Goal: Ask a question: Seek information or help from site administrators or community

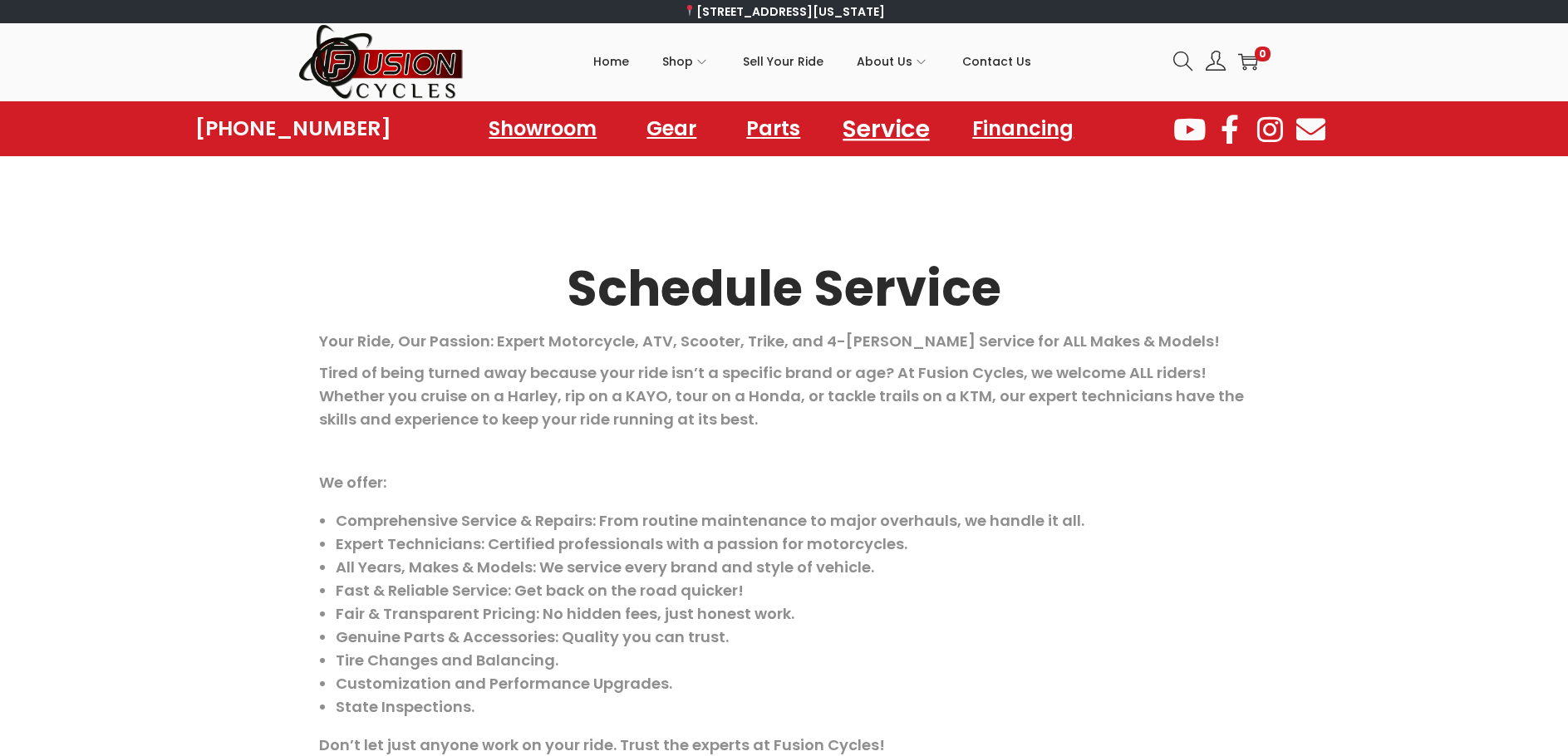
click at [865, 128] on link "Service" at bounding box center [887, 128] width 127 height 46
click at [575, 135] on link "Showroom" at bounding box center [542, 128] width 170 height 46
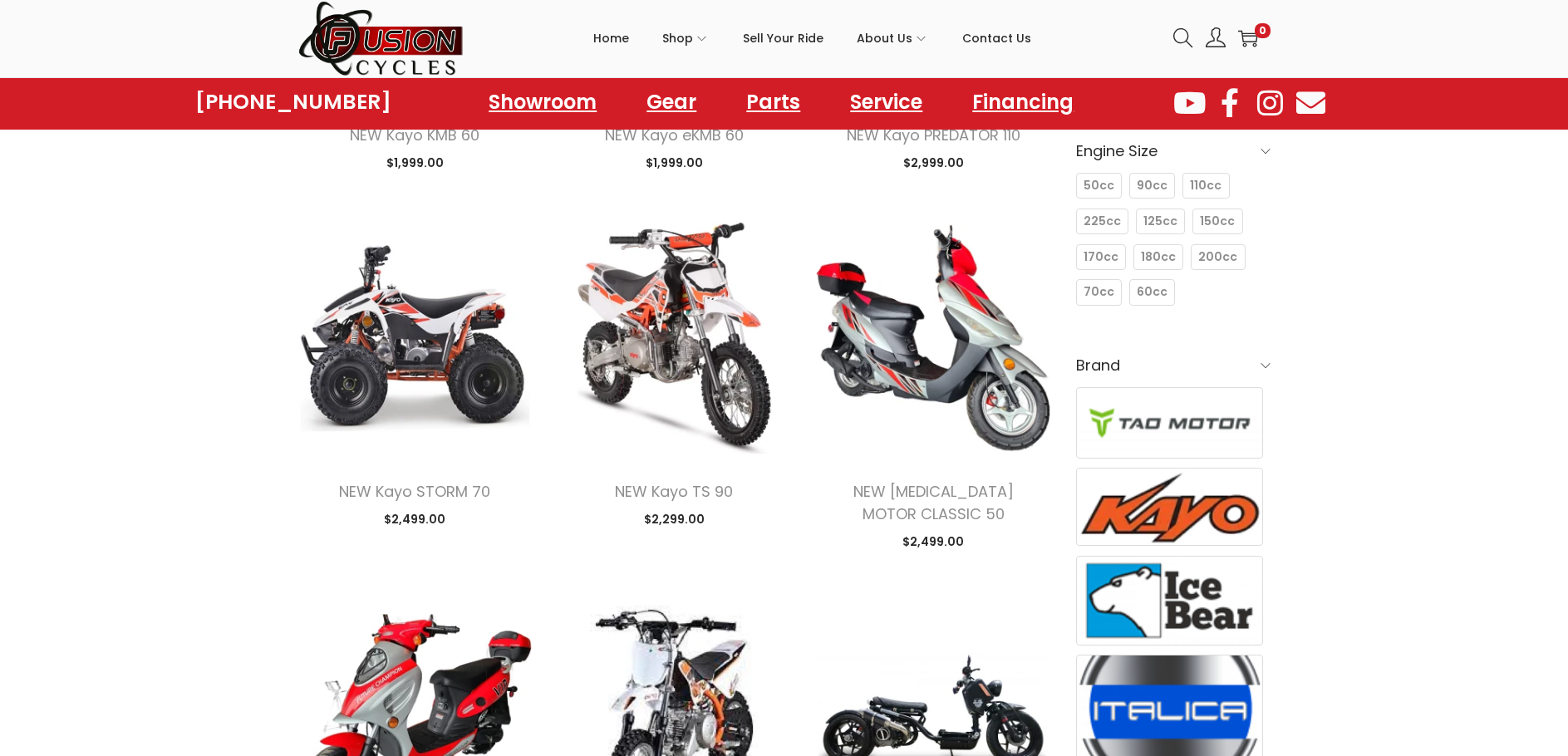
scroll to position [166, 0]
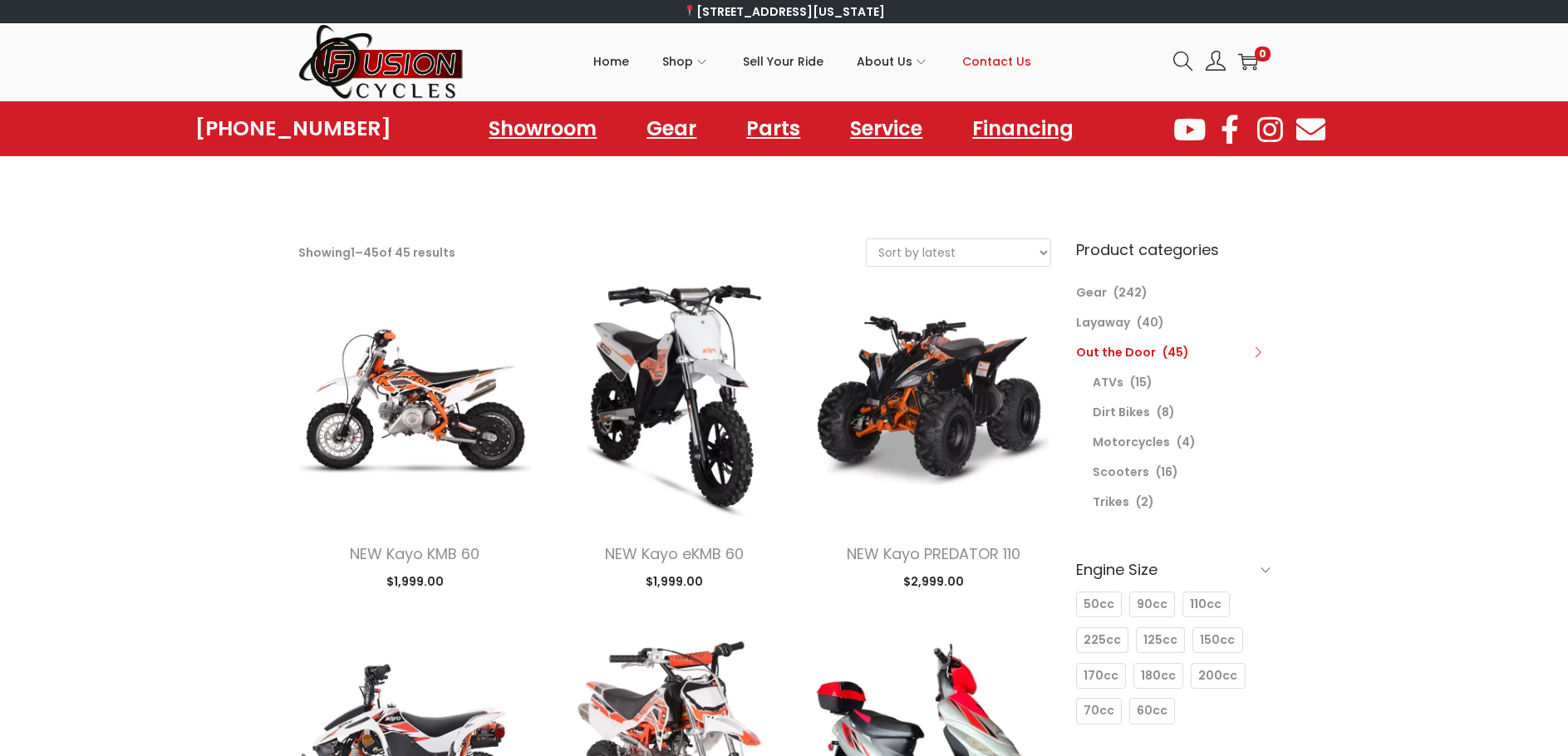
click at [986, 64] on span "Contact Us" at bounding box center [997, 61] width 69 height 41
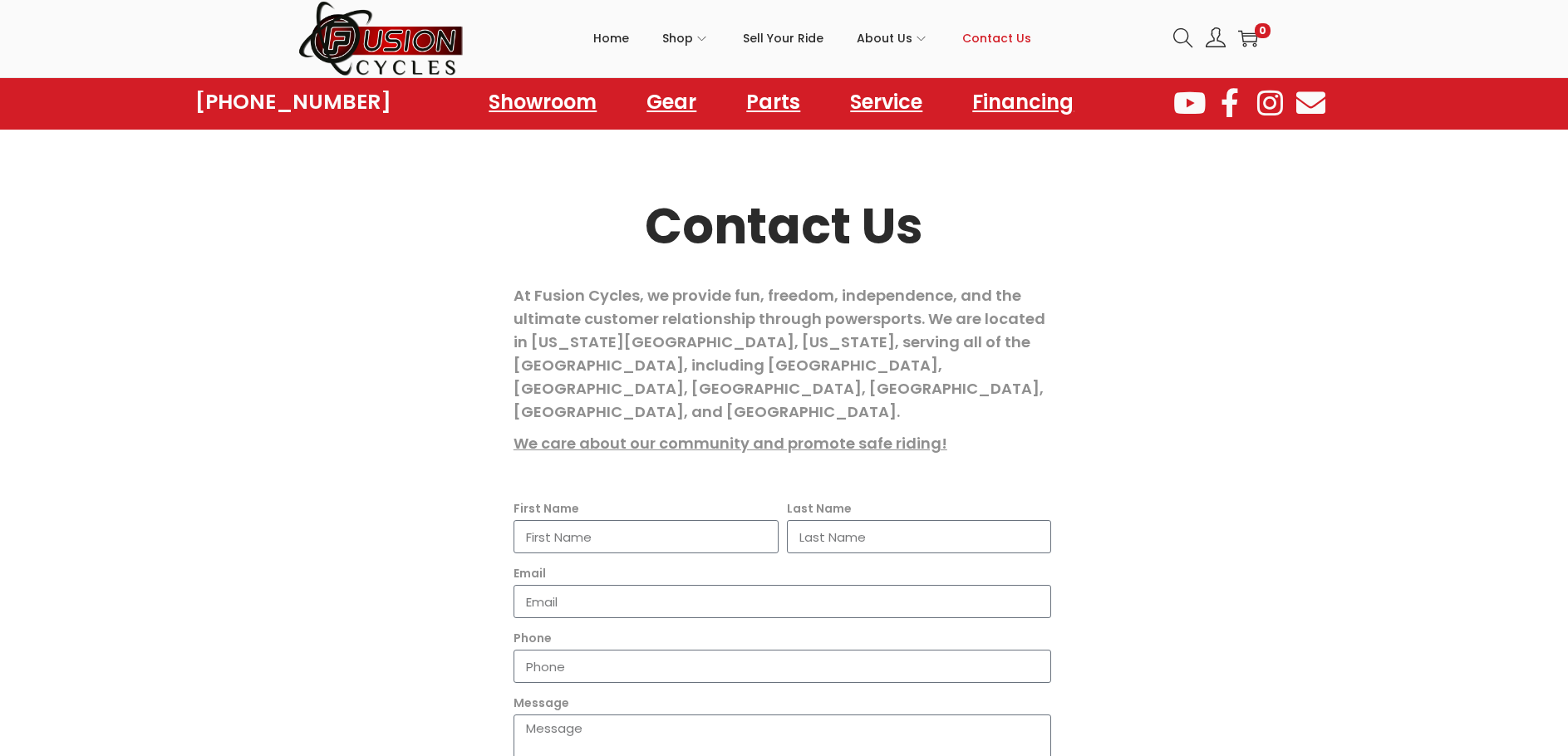
scroll to position [249, 0]
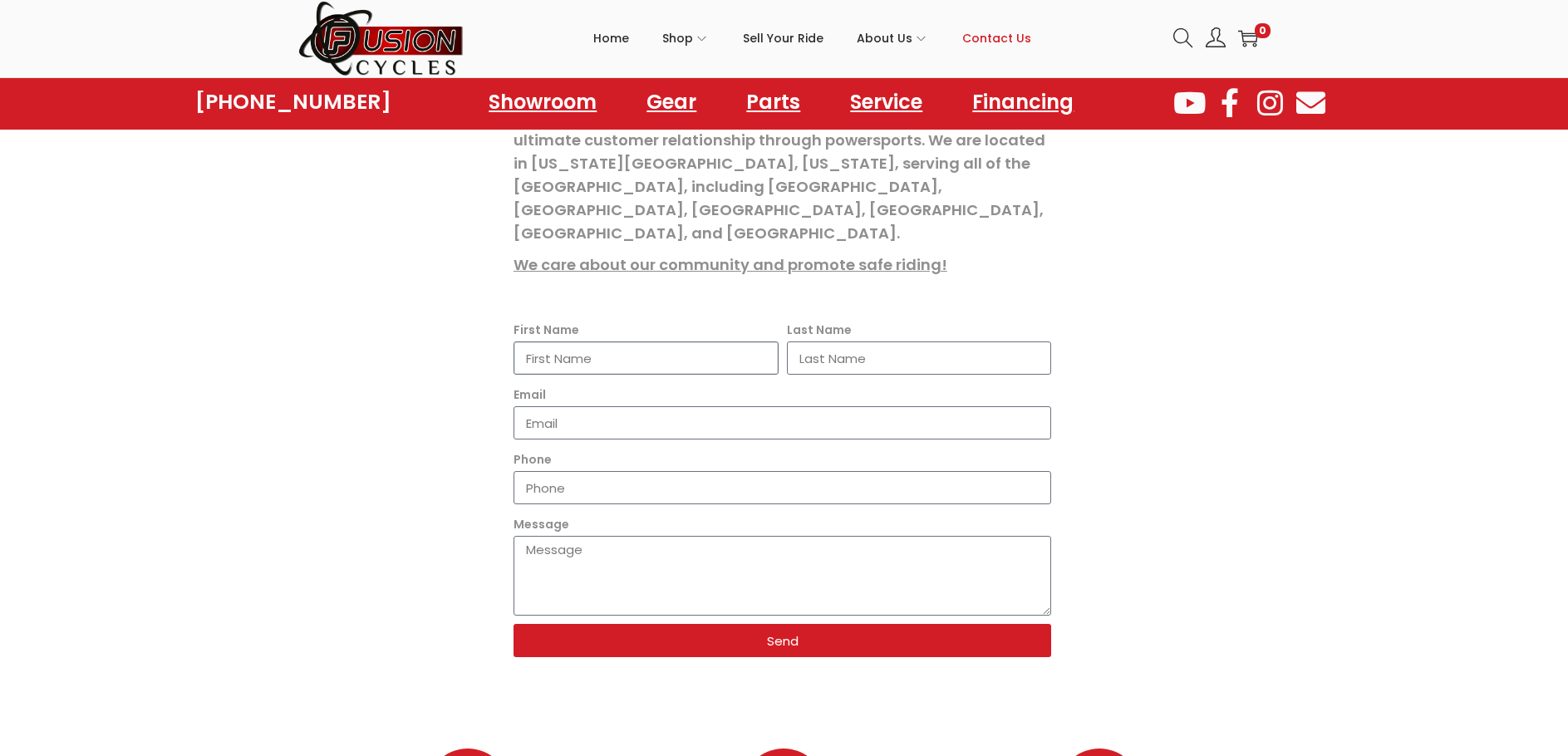
click at [555, 341] on input "First Name" at bounding box center [646, 358] width 265 height 33
type input "Brent"
type input "Fulton"
type input "u24boom@gmail.com"
type input "9047181496"
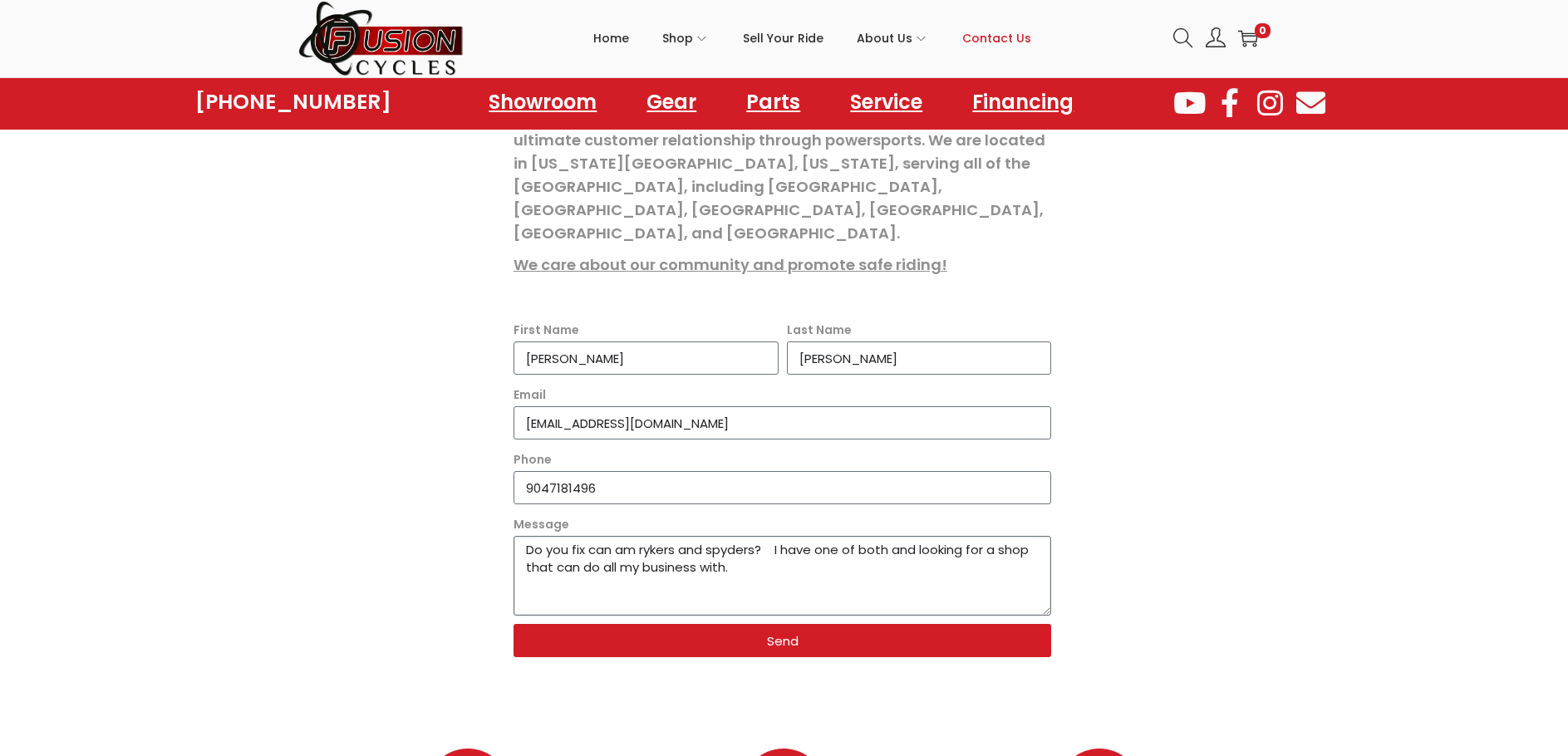
type textarea "Do you fix can am rykers and spyders? I have one of both and looking for a shop…"
click at [757, 625] on button "Send" at bounding box center [783, 641] width 539 height 33
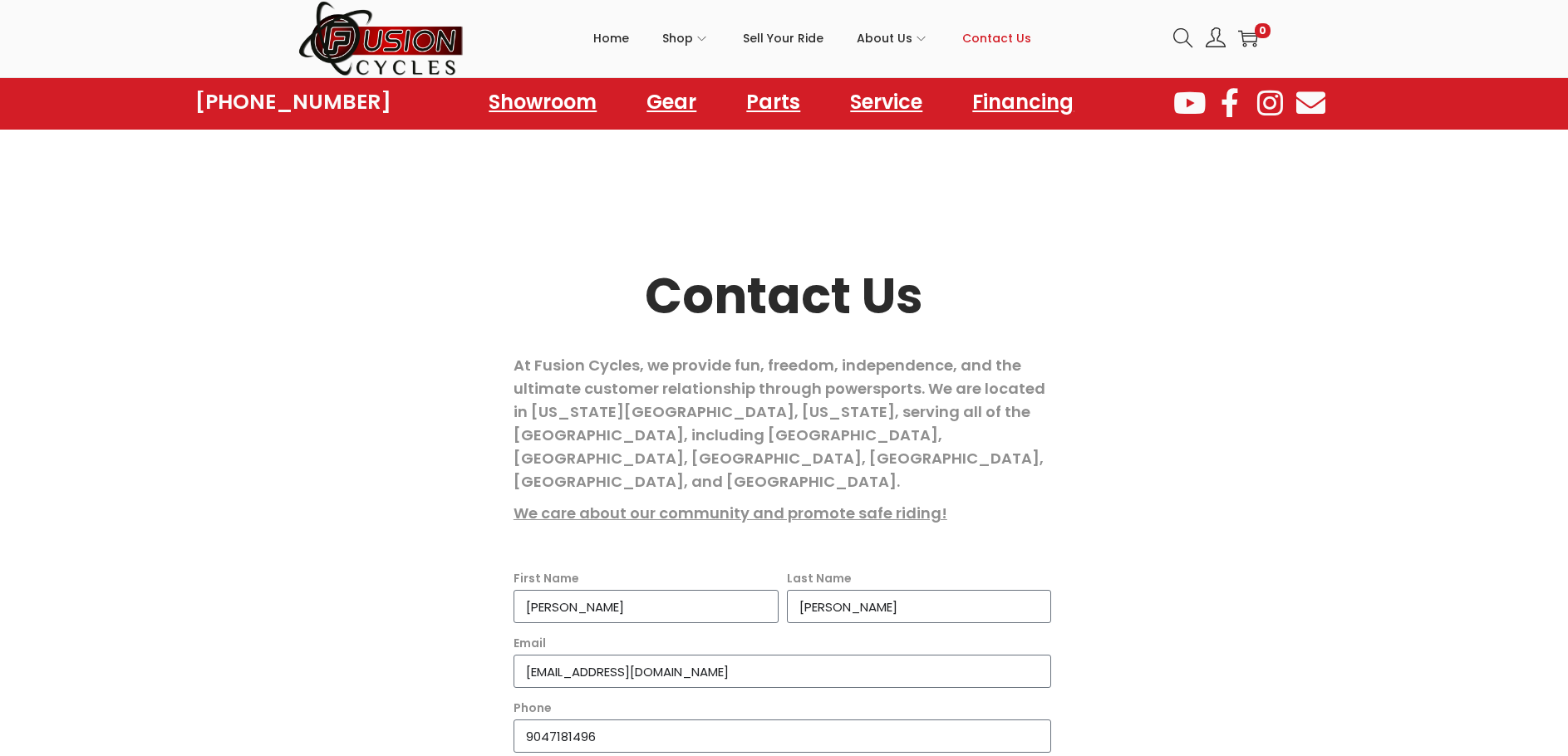
scroll to position [0, 0]
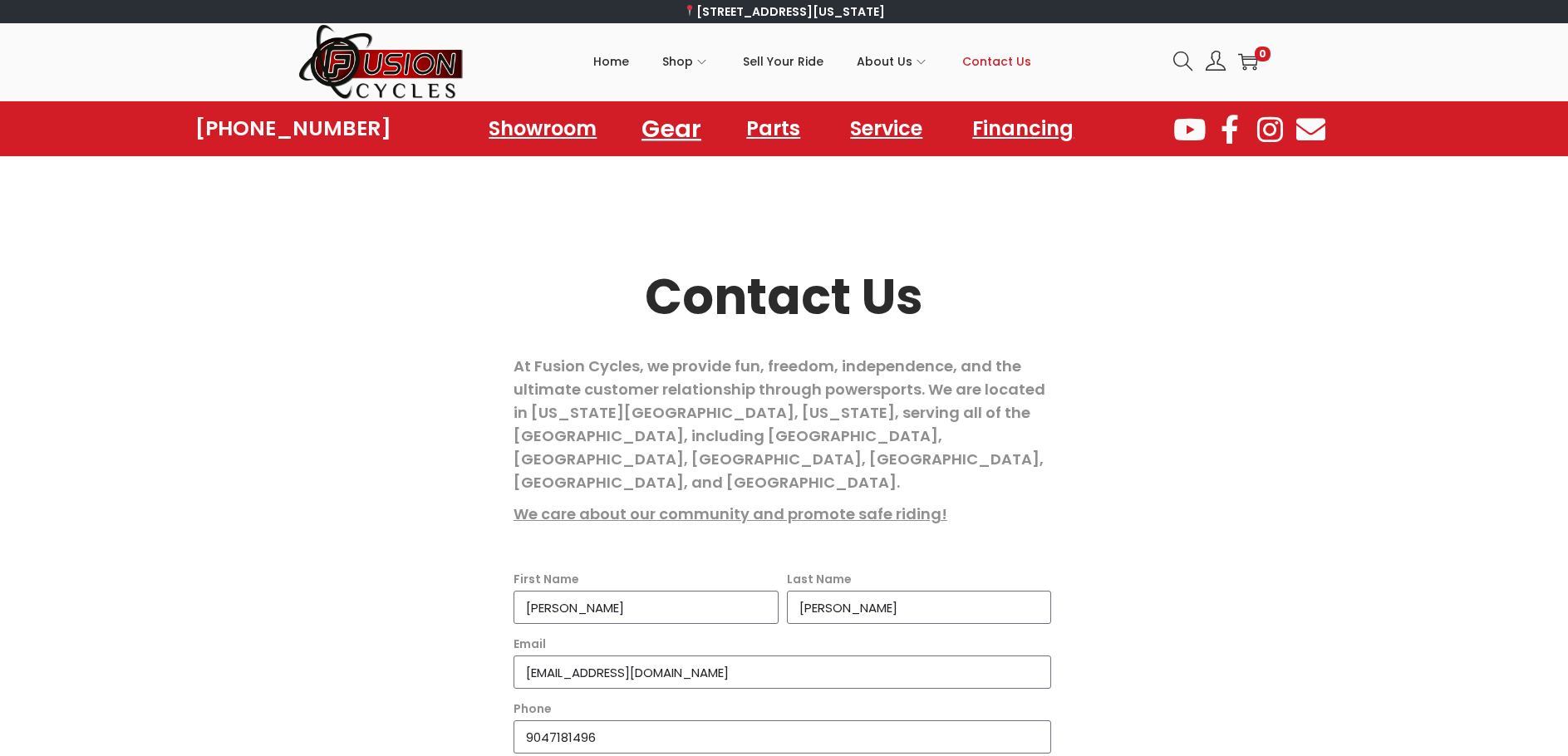
click at [663, 128] on link "Gear" at bounding box center [670, 128] width 99 height 46
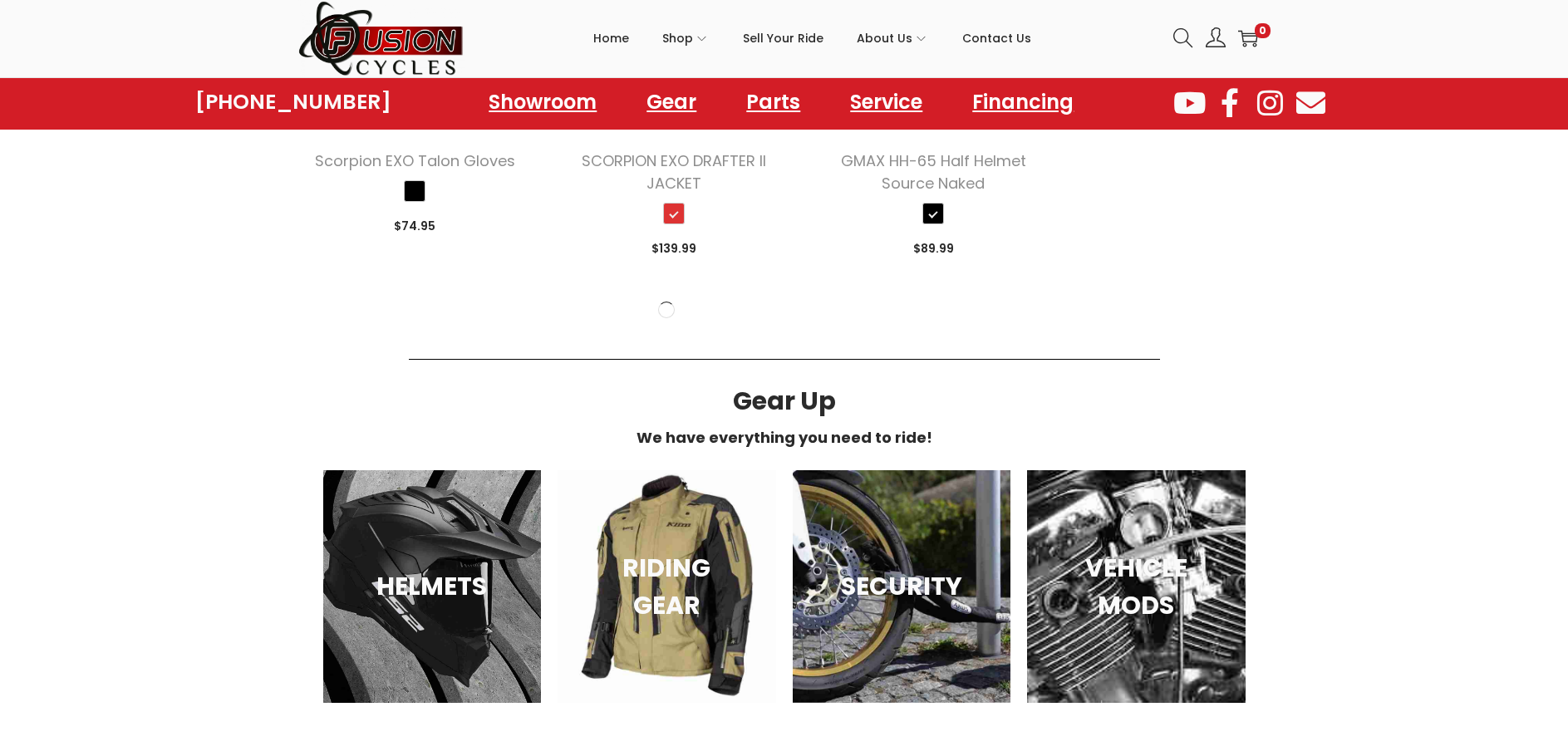
scroll to position [2660, 0]
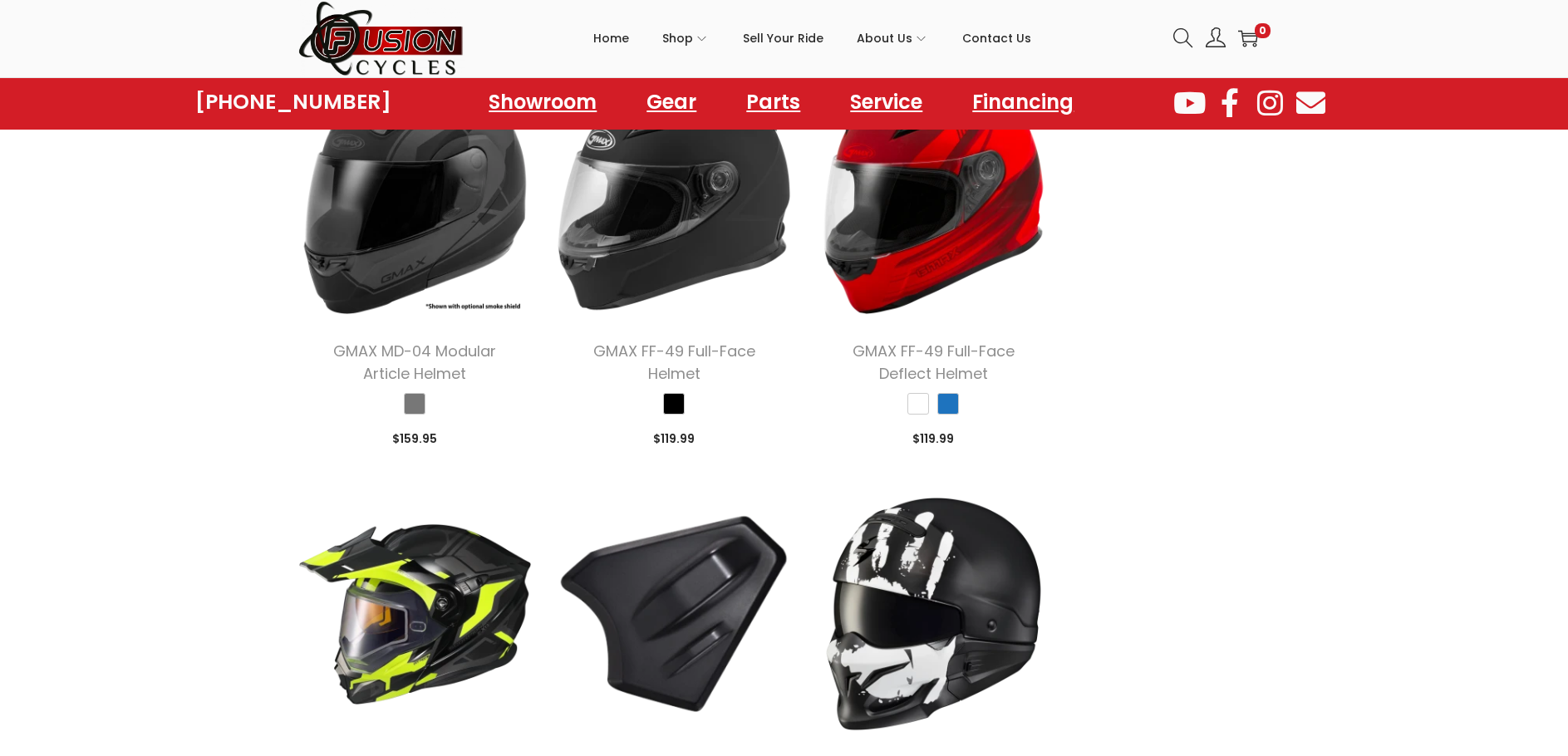
scroll to position [2826, 0]
click at [795, 102] on link "Parts" at bounding box center [773, 102] width 105 height 46
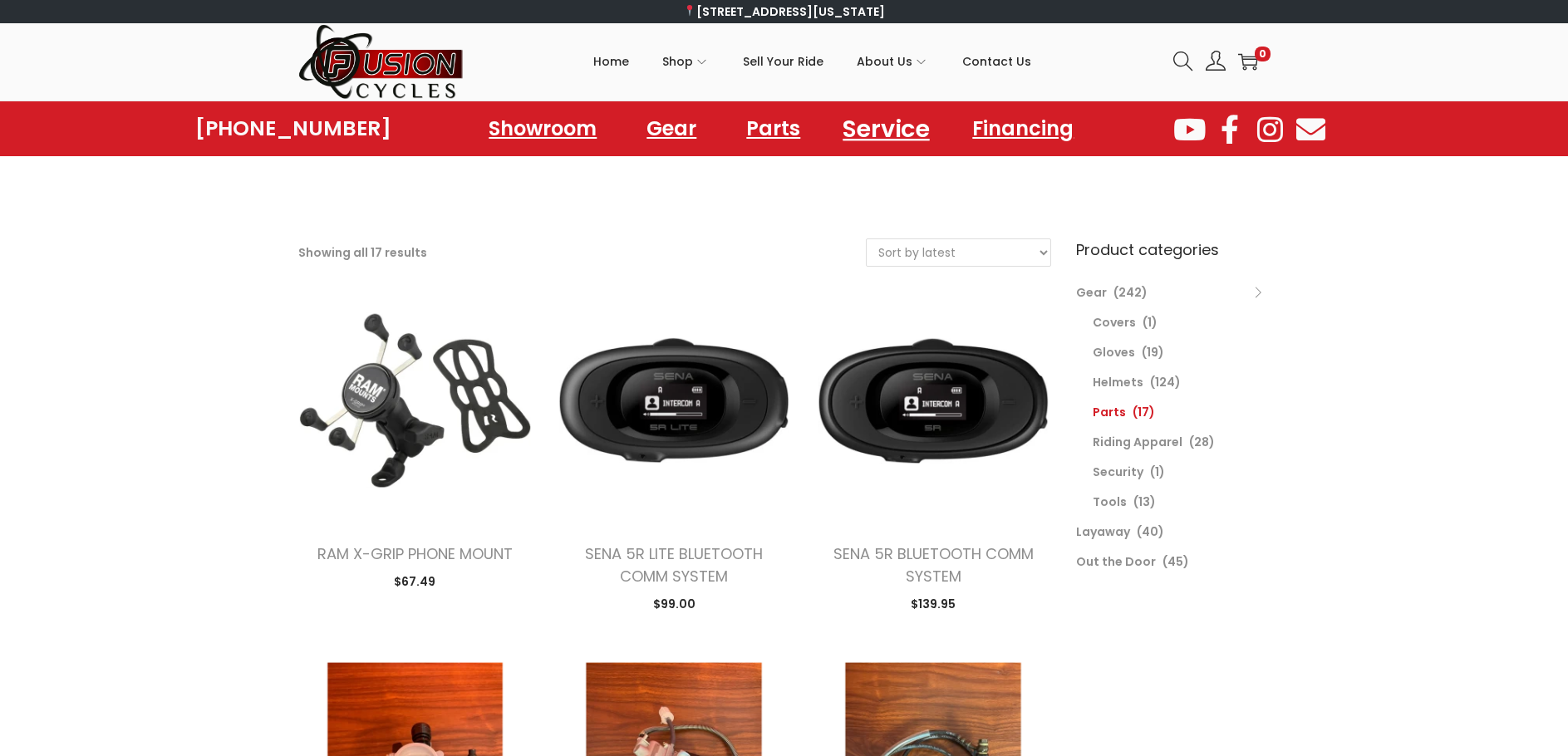
click at [877, 133] on link "Service" at bounding box center [887, 128] width 127 height 46
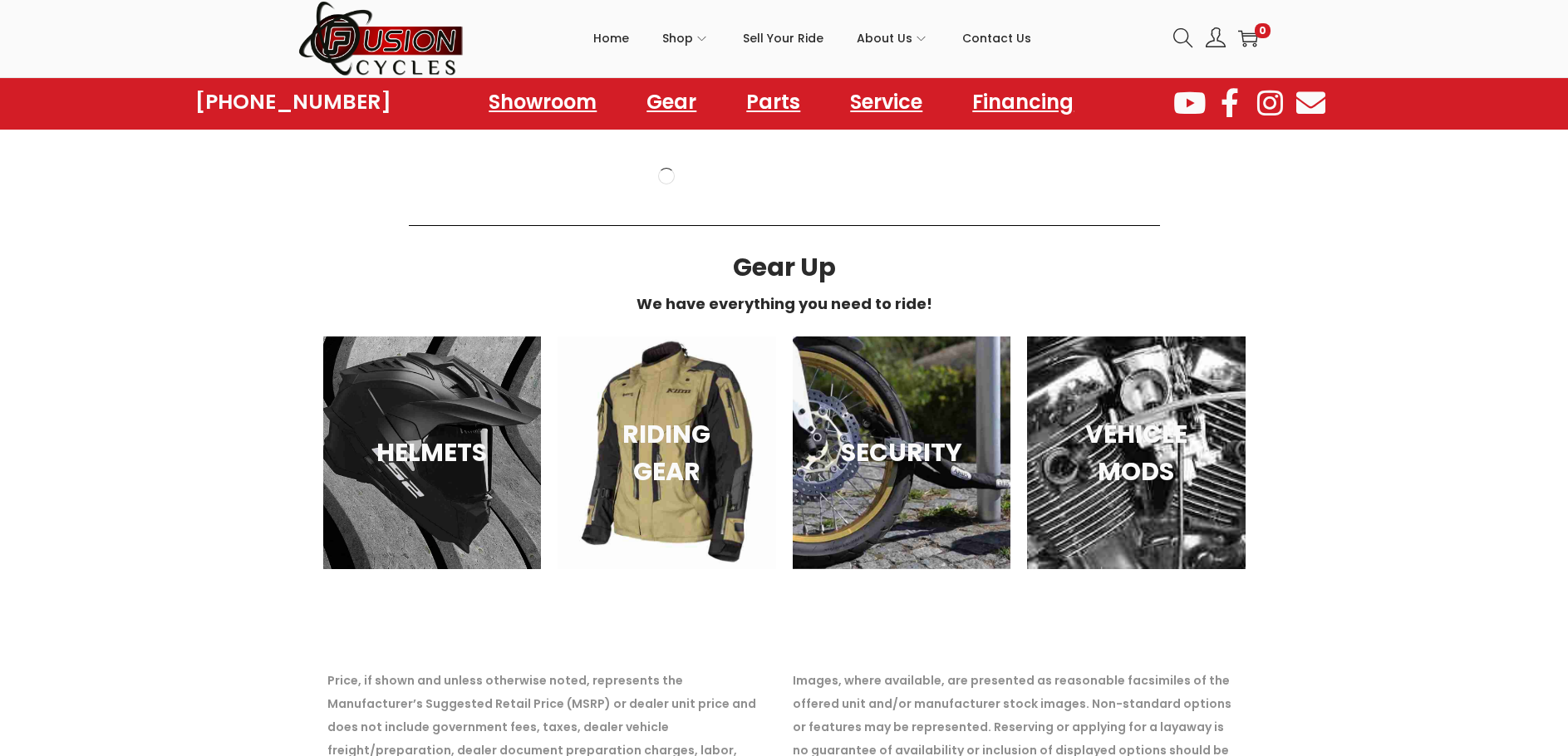
scroll to position [2826, 0]
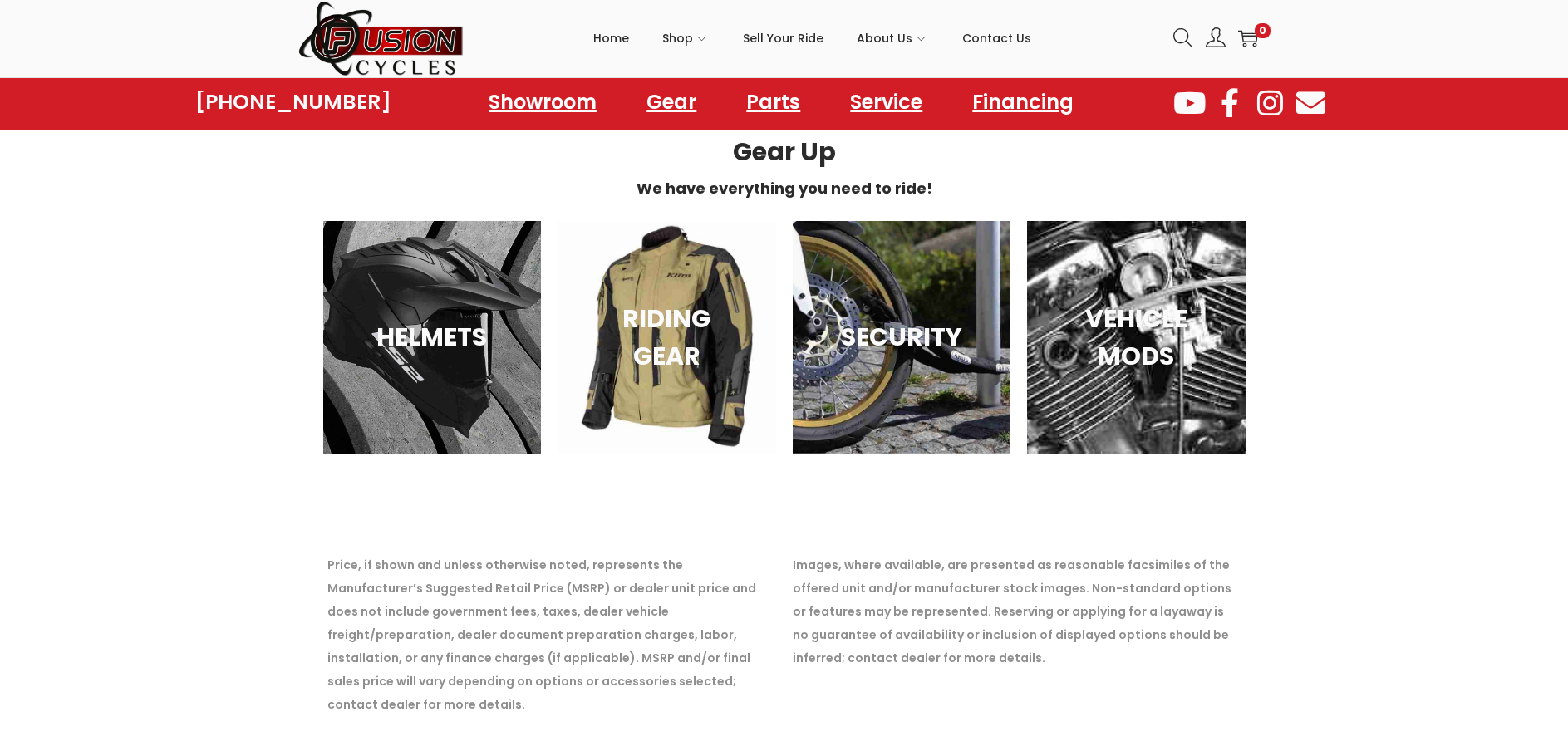
click at [397, 50] on img at bounding box center [381, 39] width 166 height 77
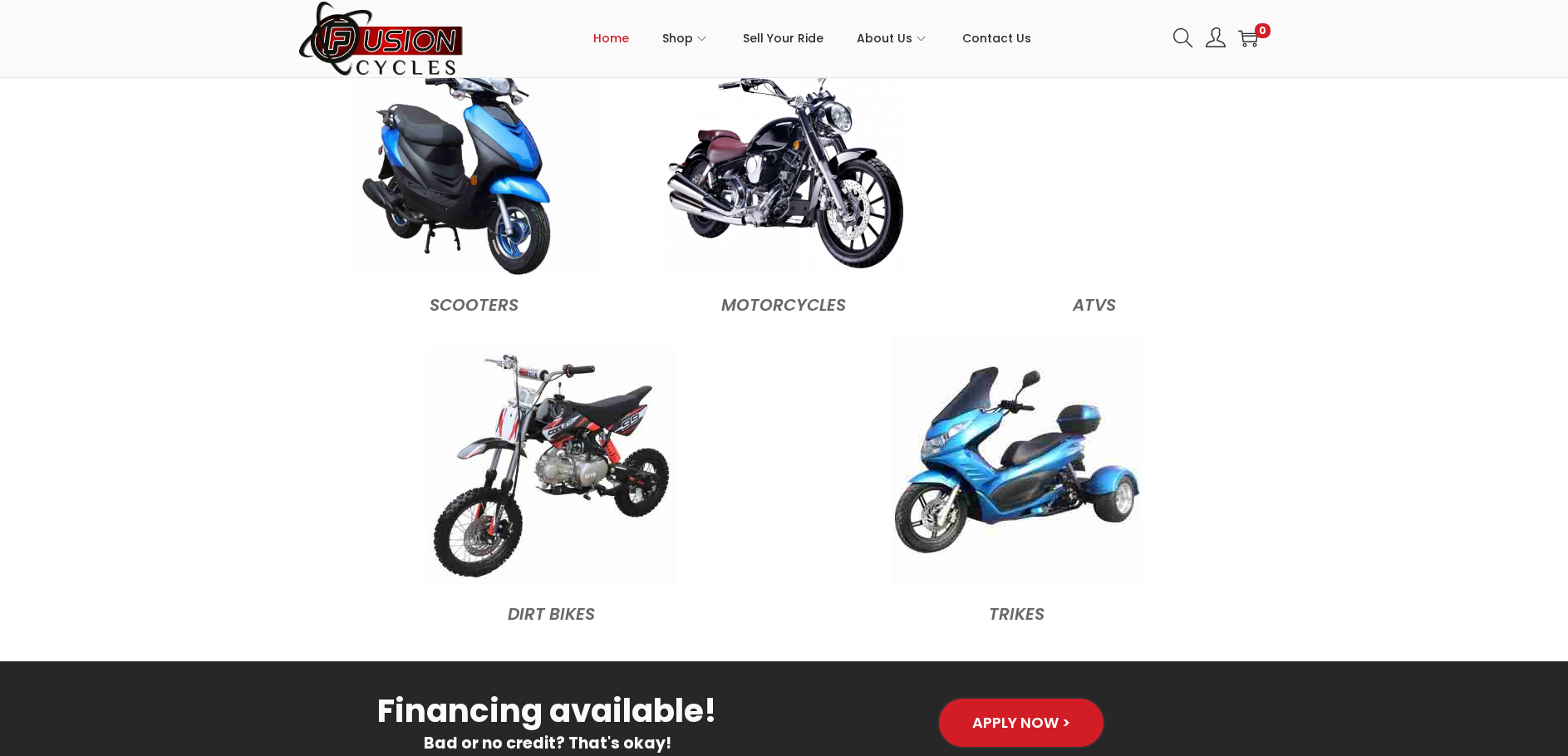
scroll to position [1829, 0]
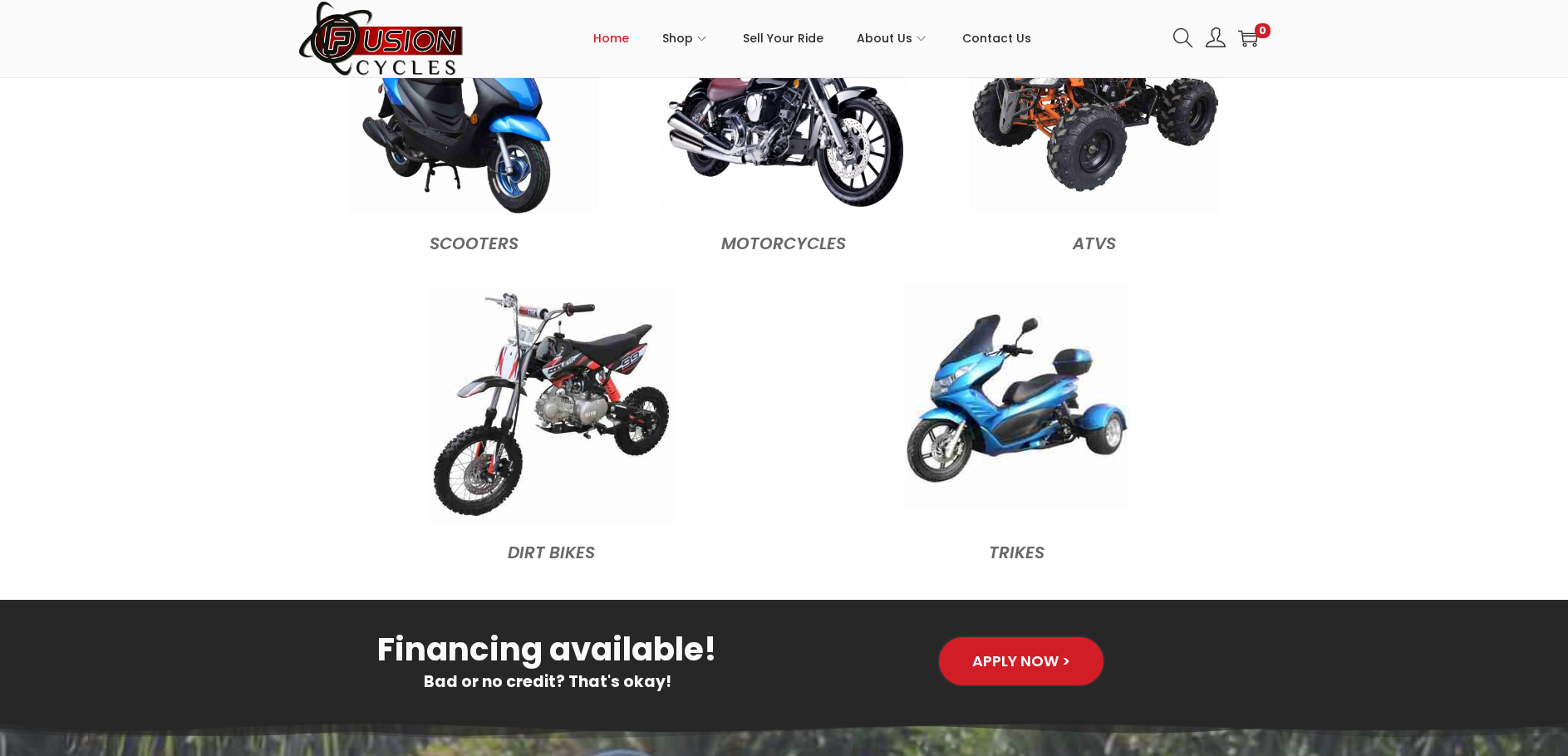
click at [1019, 437] on img at bounding box center [1017, 398] width 224 height 224
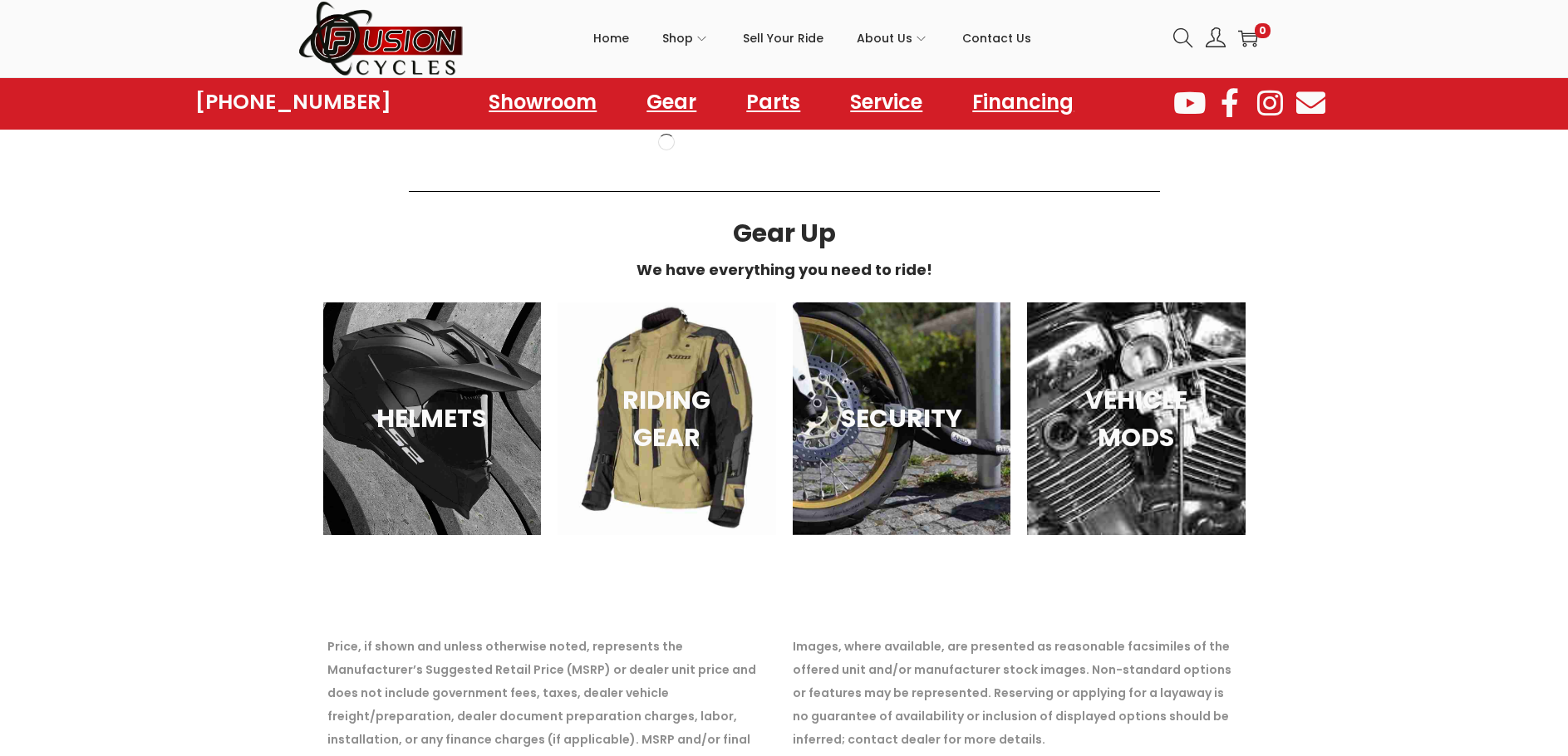
scroll to position [2660, 0]
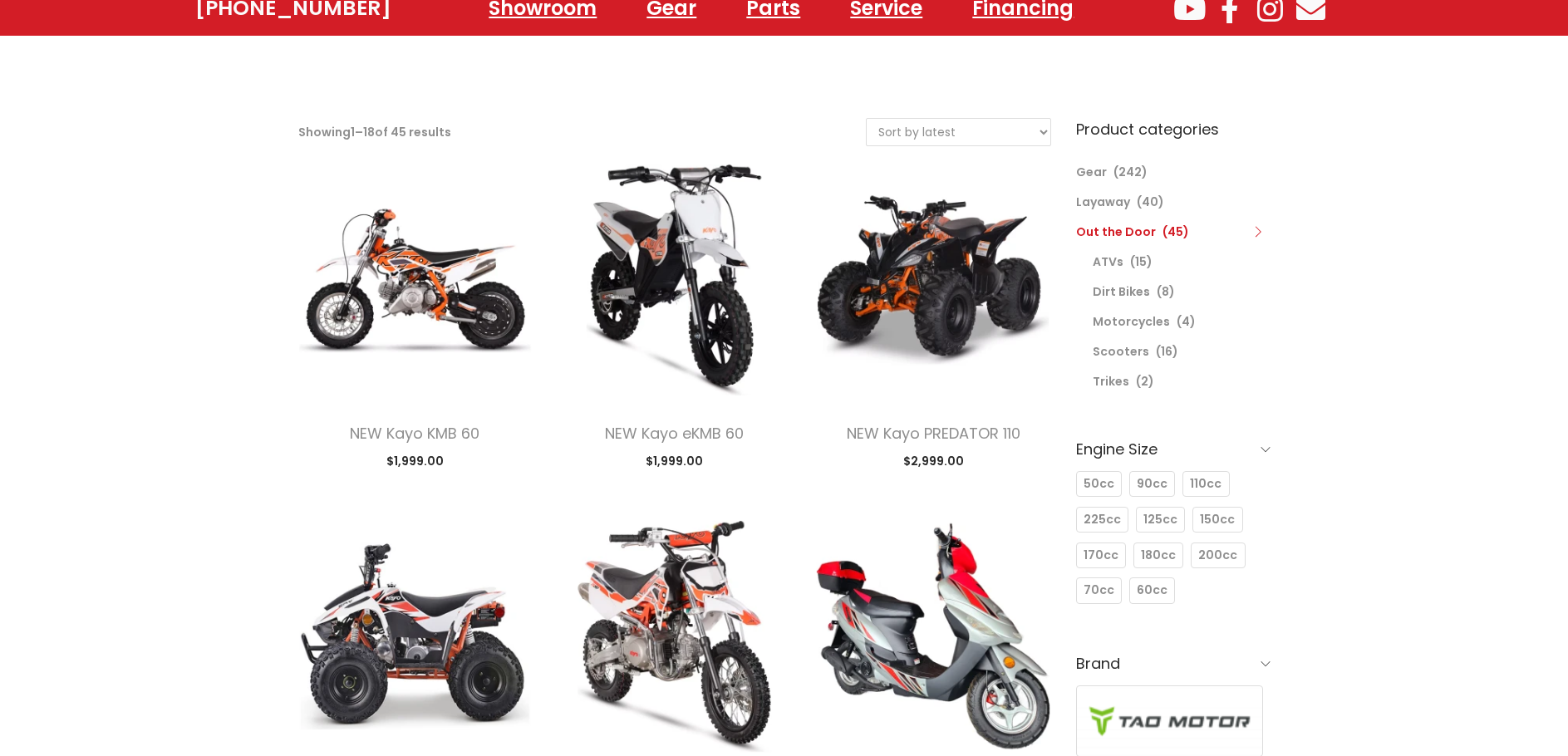
scroll to position [166, 0]
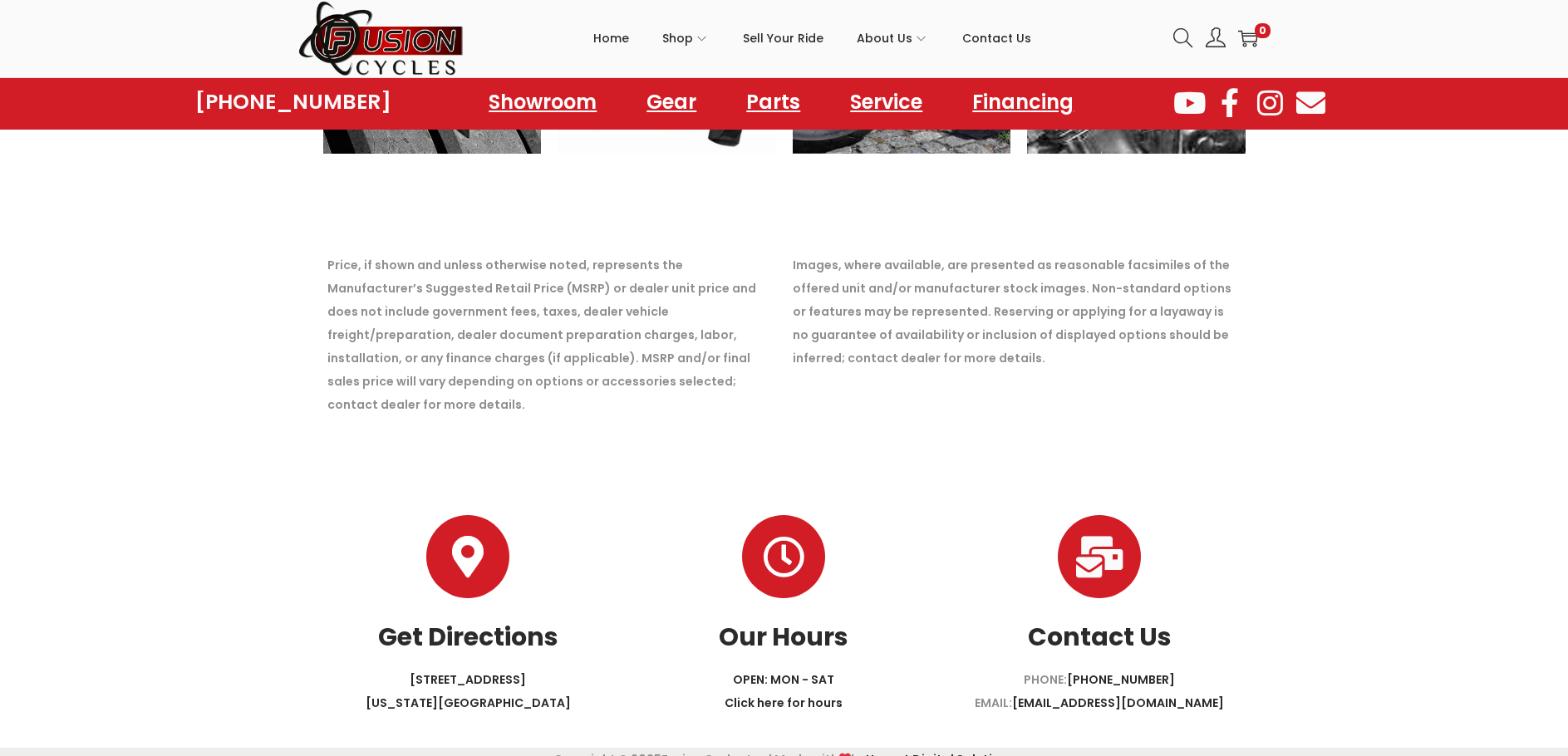
scroll to position [4917, 0]
